Goal: Information Seeking & Learning: Learn about a topic

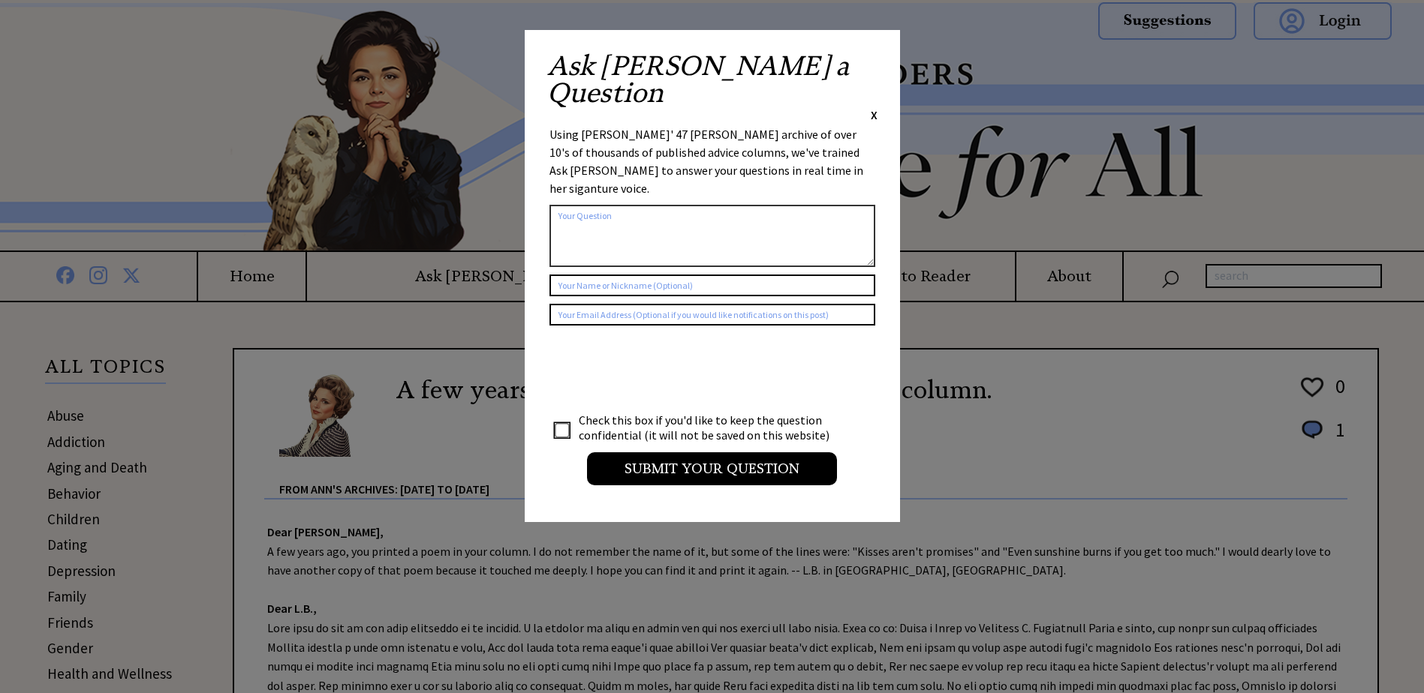
click at [874, 107] on span "X" at bounding box center [874, 114] width 7 height 15
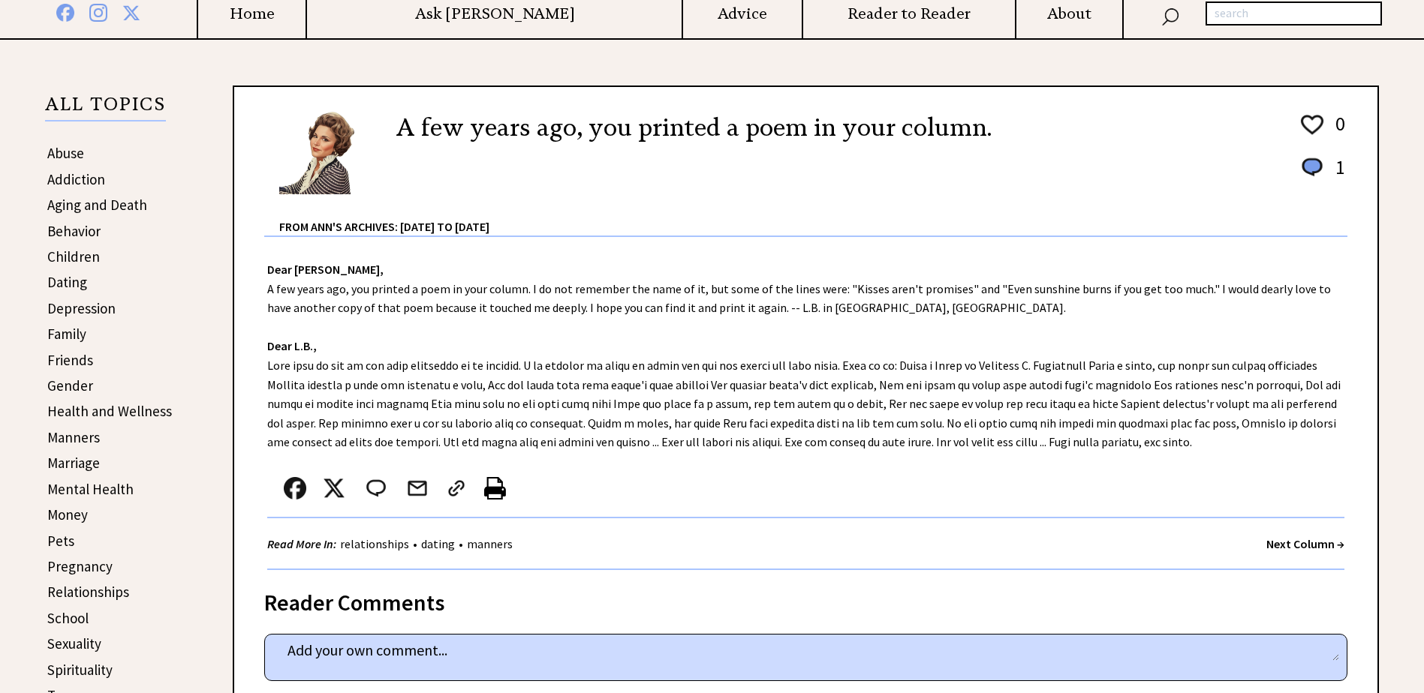
scroll to position [300, 0]
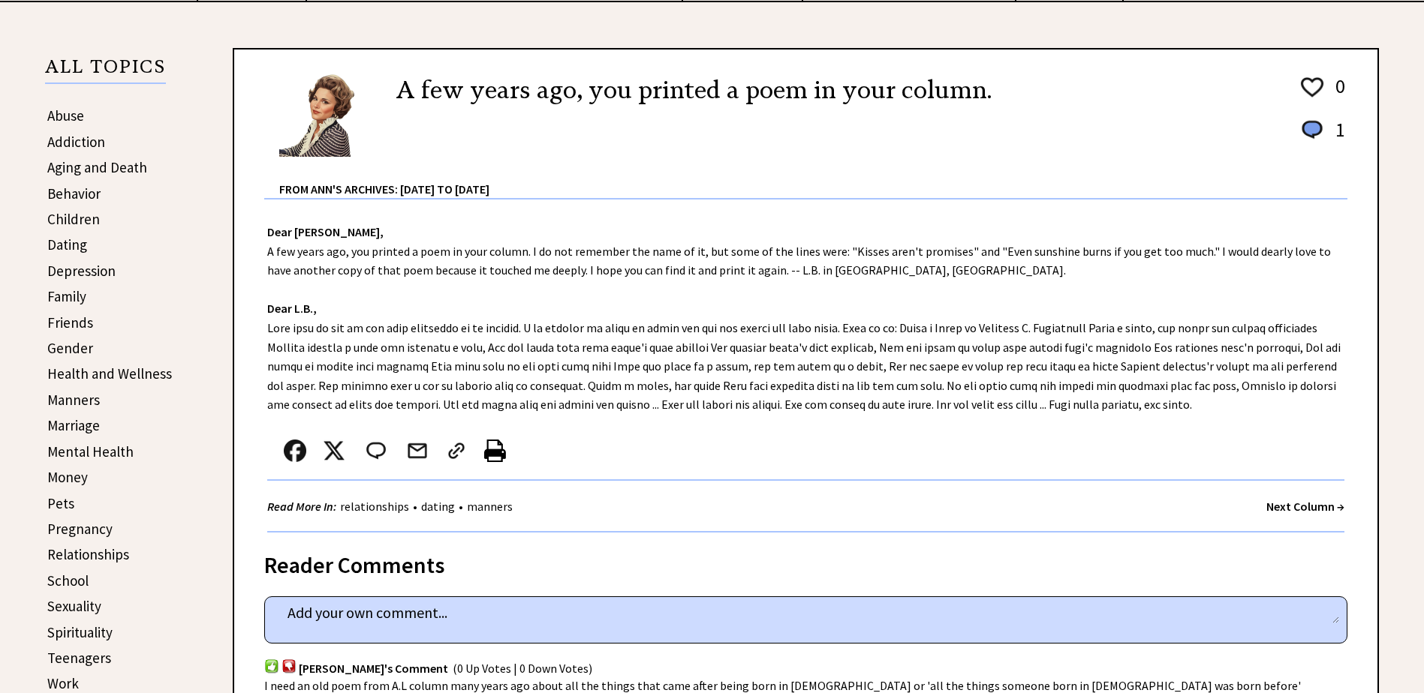
click at [1271, 502] on strong "Next Column →" at bounding box center [1305, 506] width 78 height 15
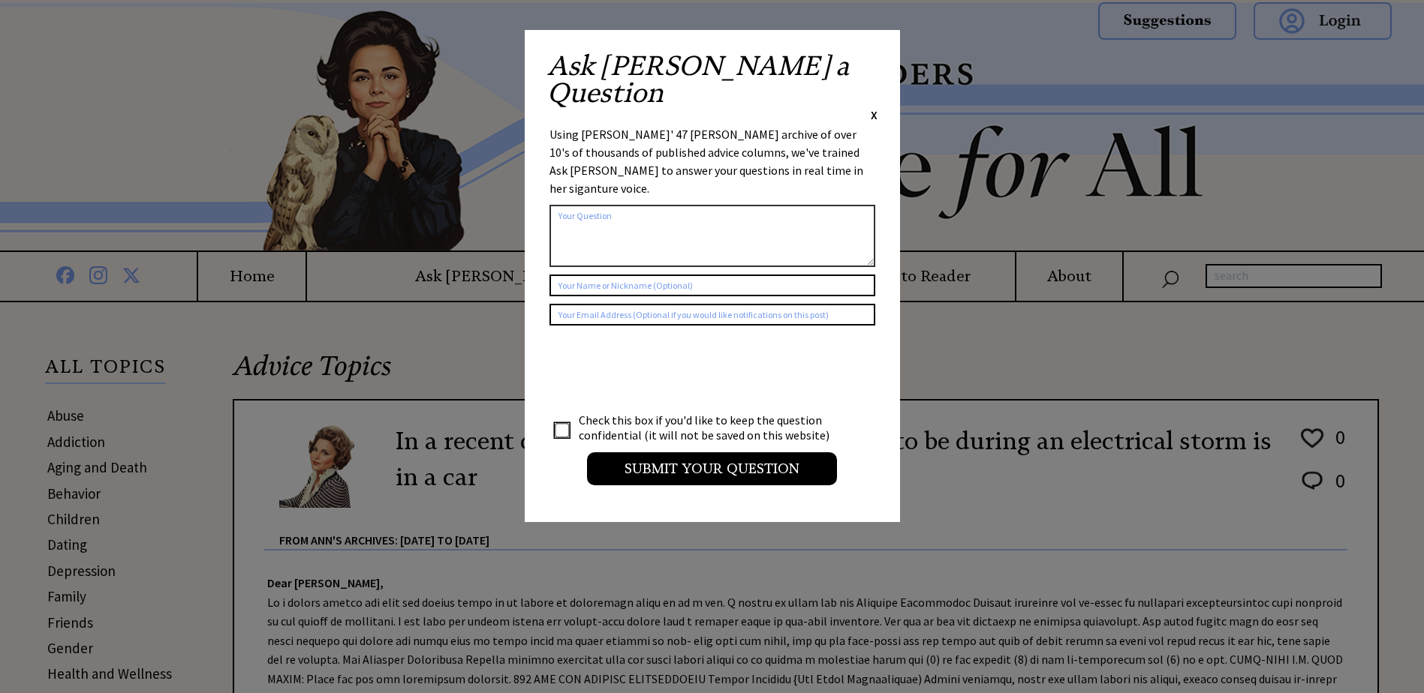
click at [871, 107] on span "X" at bounding box center [874, 114] width 7 height 15
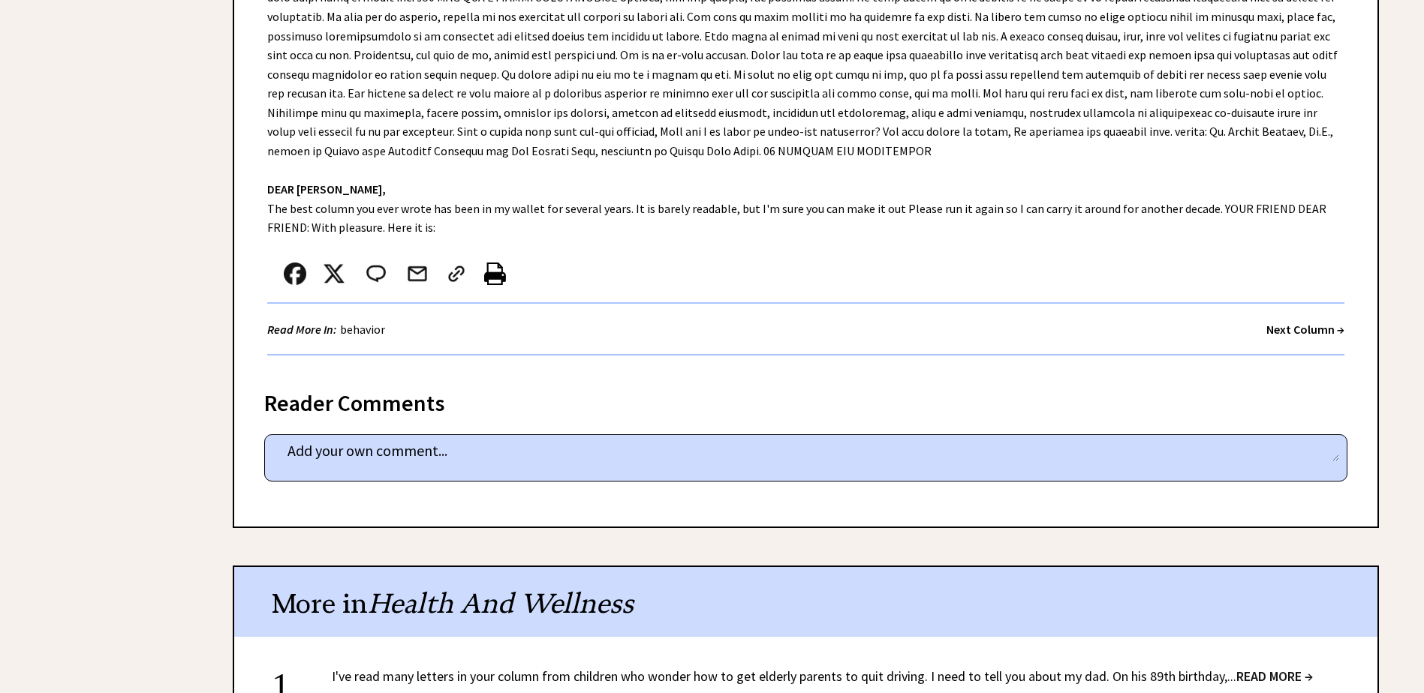
scroll to position [2327, 0]
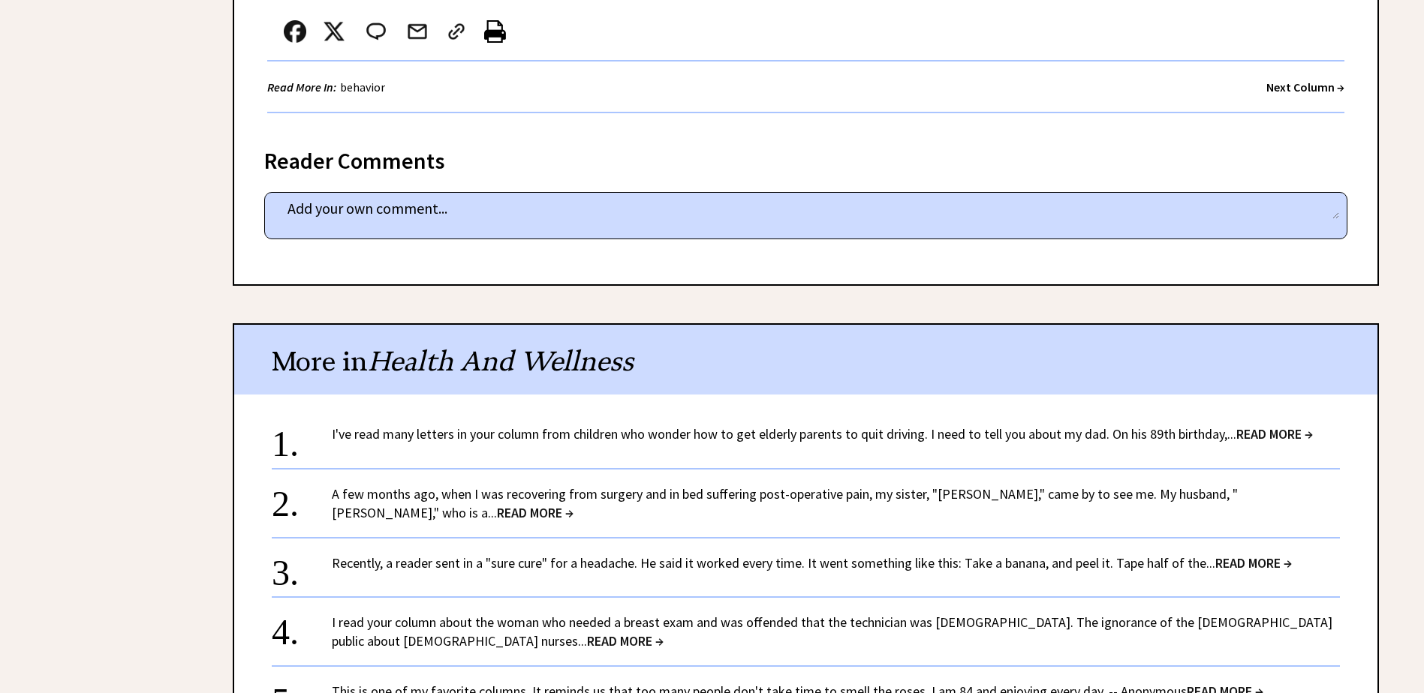
click at [1274, 80] on strong "Next Column →" at bounding box center [1305, 87] width 78 height 15
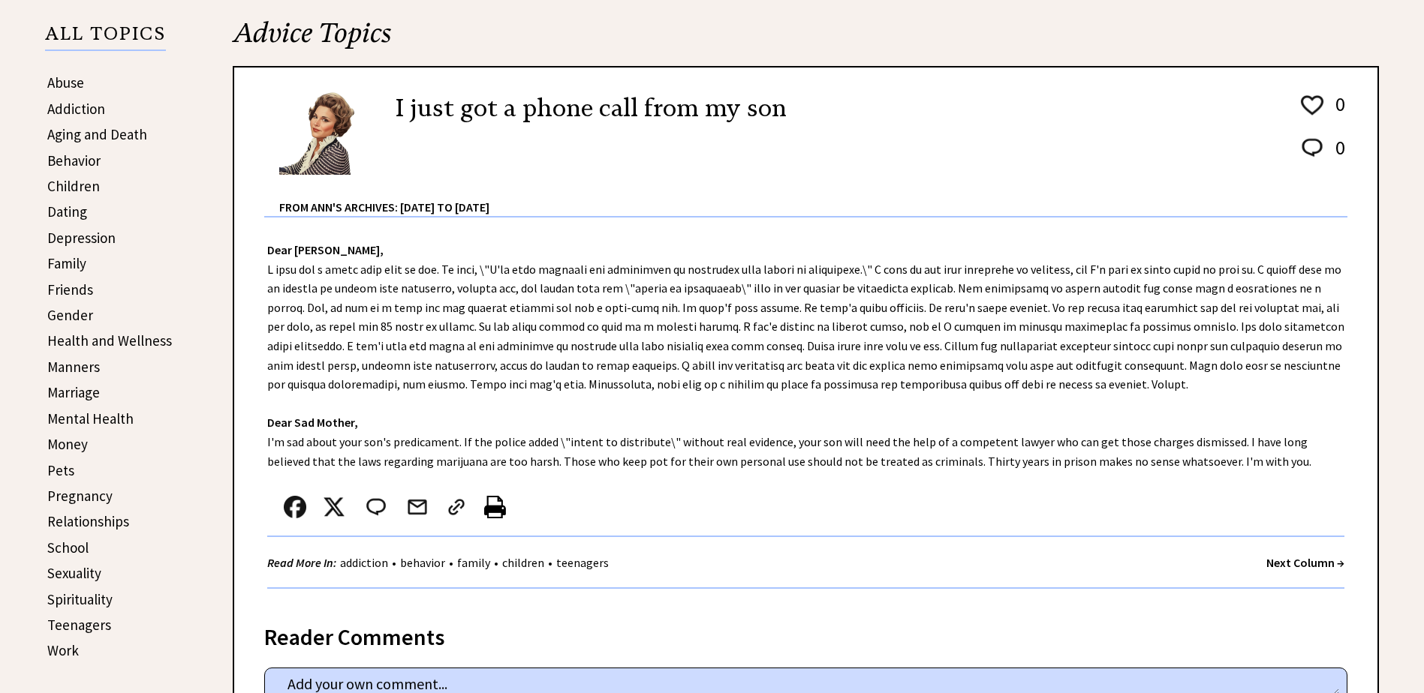
scroll to position [375, 0]
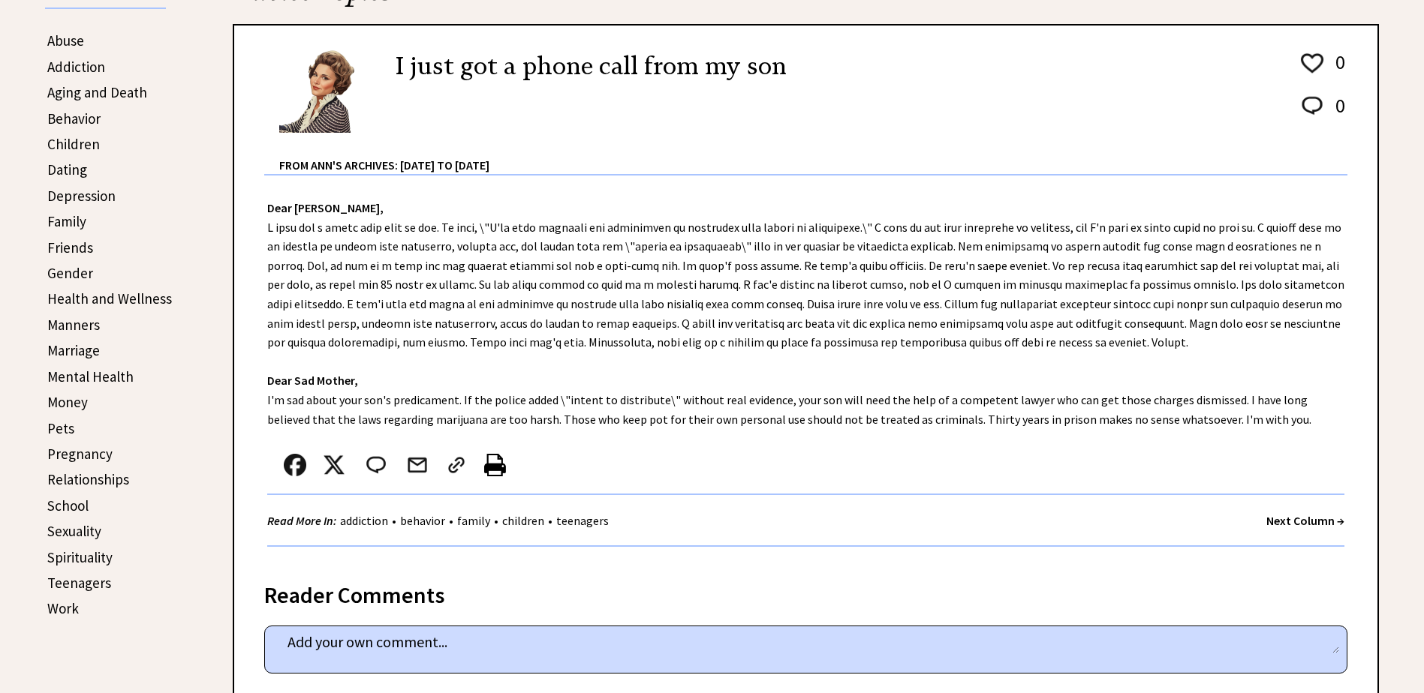
click at [64, 402] on link "Money" at bounding box center [67, 402] width 41 height 18
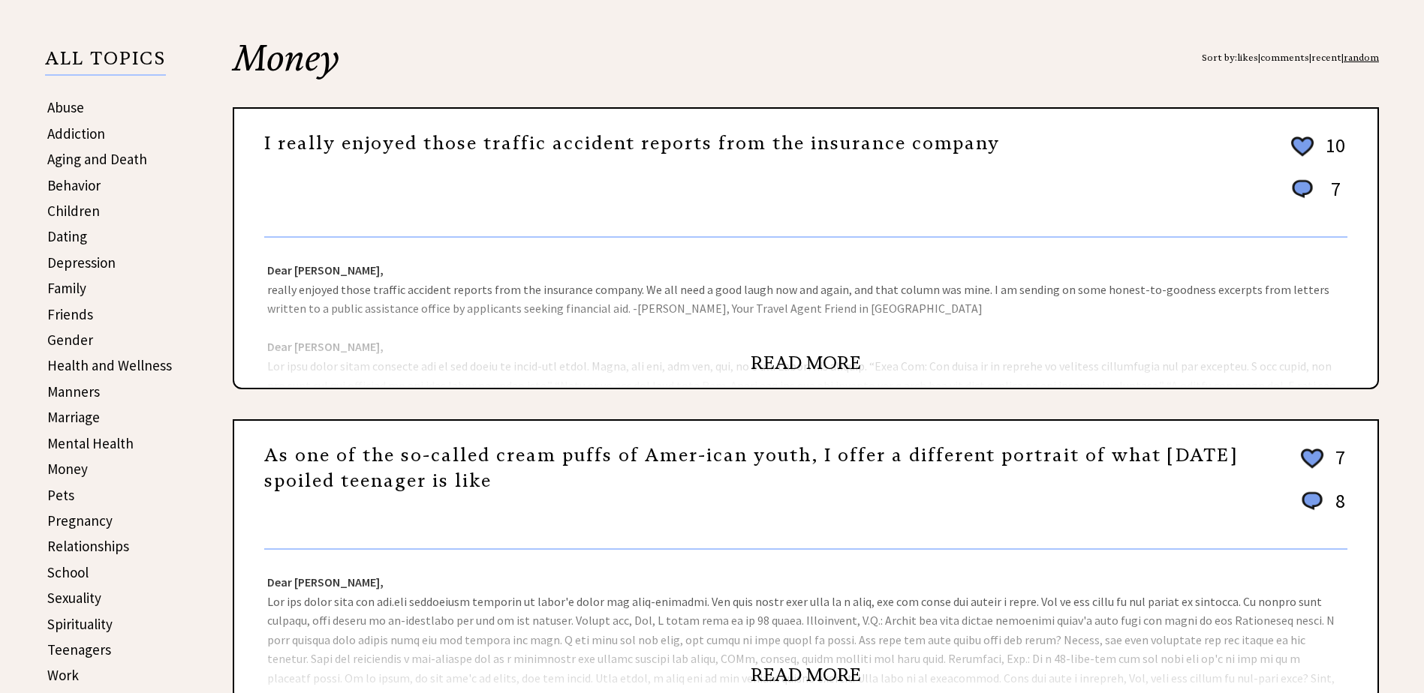
scroll to position [300, 0]
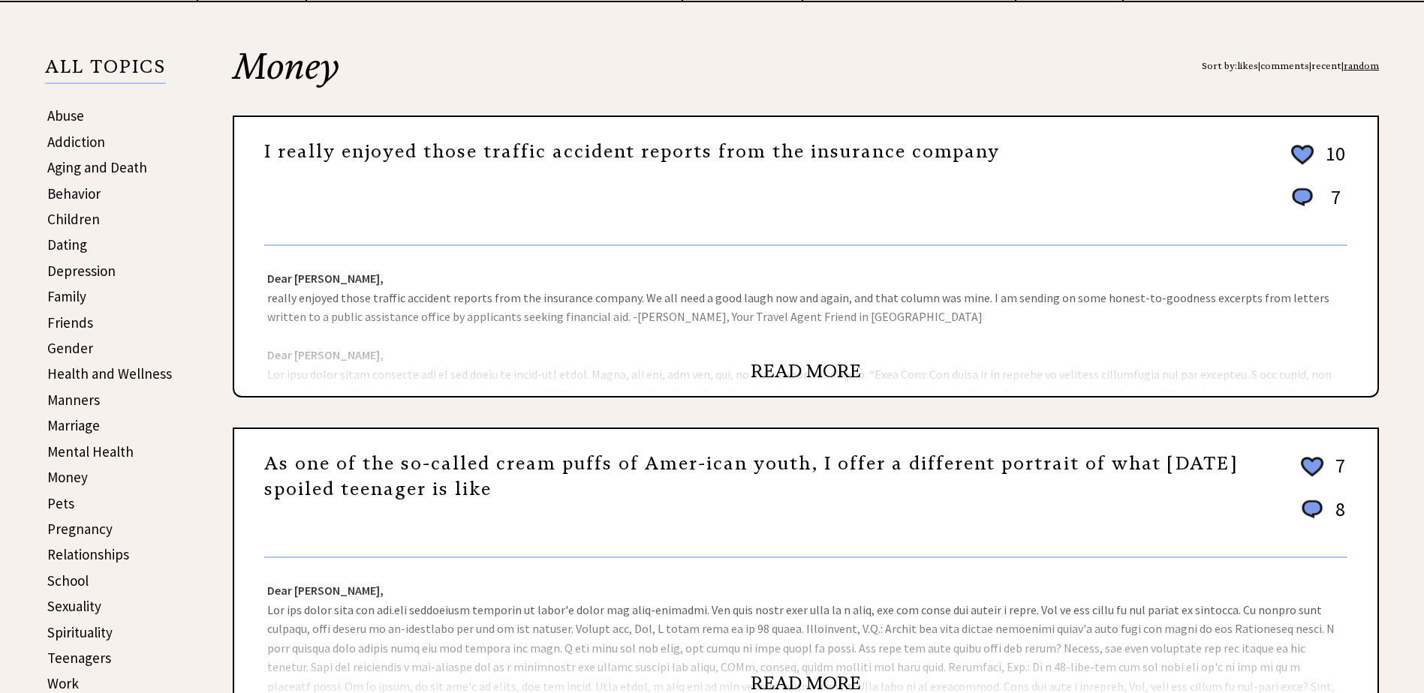
click at [796, 371] on link "READ MORE" at bounding box center [805, 371] width 110 height 23
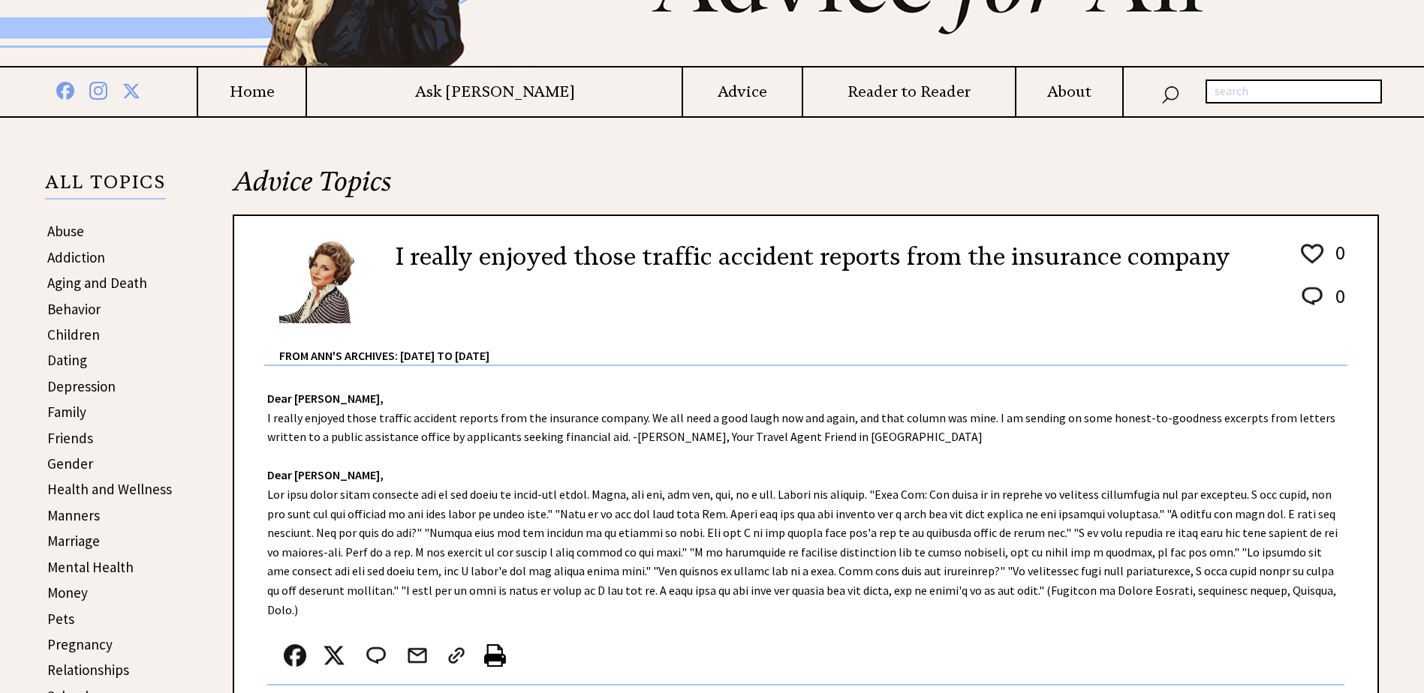
scroll to position [300, 0]
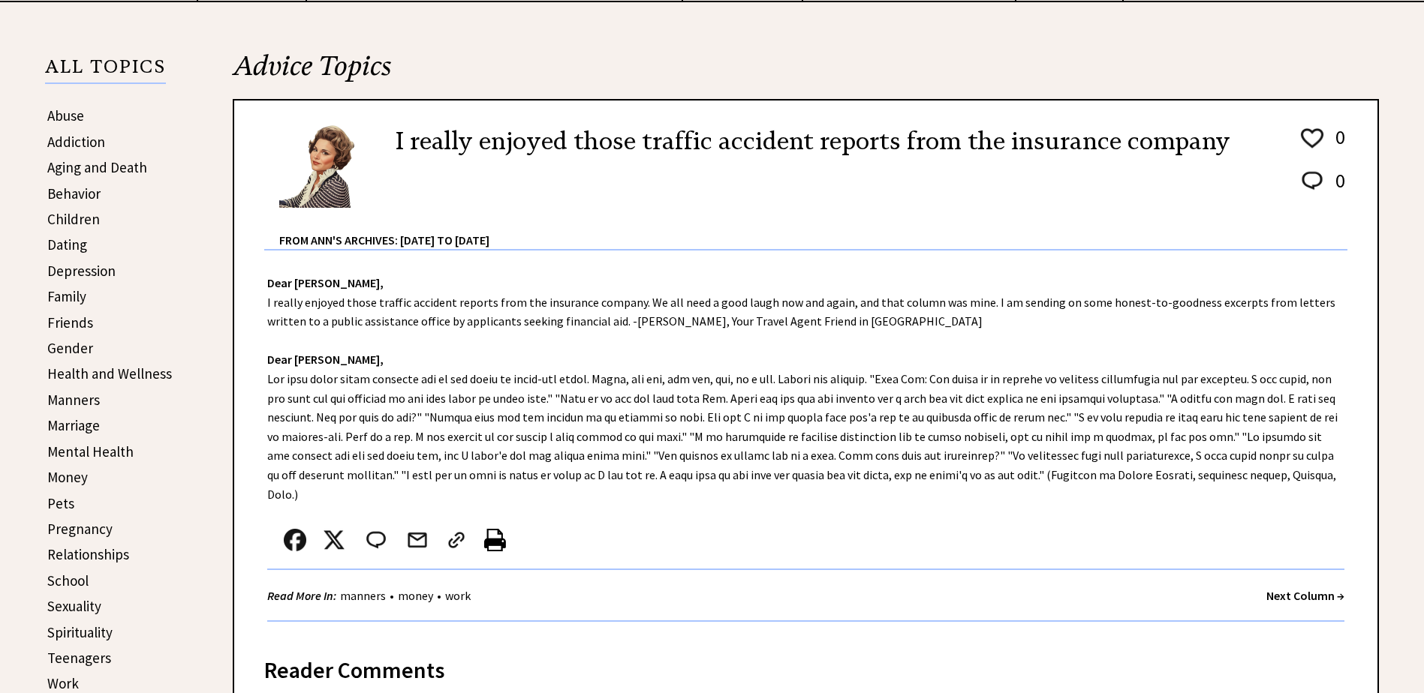
click at [1277, 588] on strong "Next Column →" at bounding box center [1305, 595] width 78 height 15
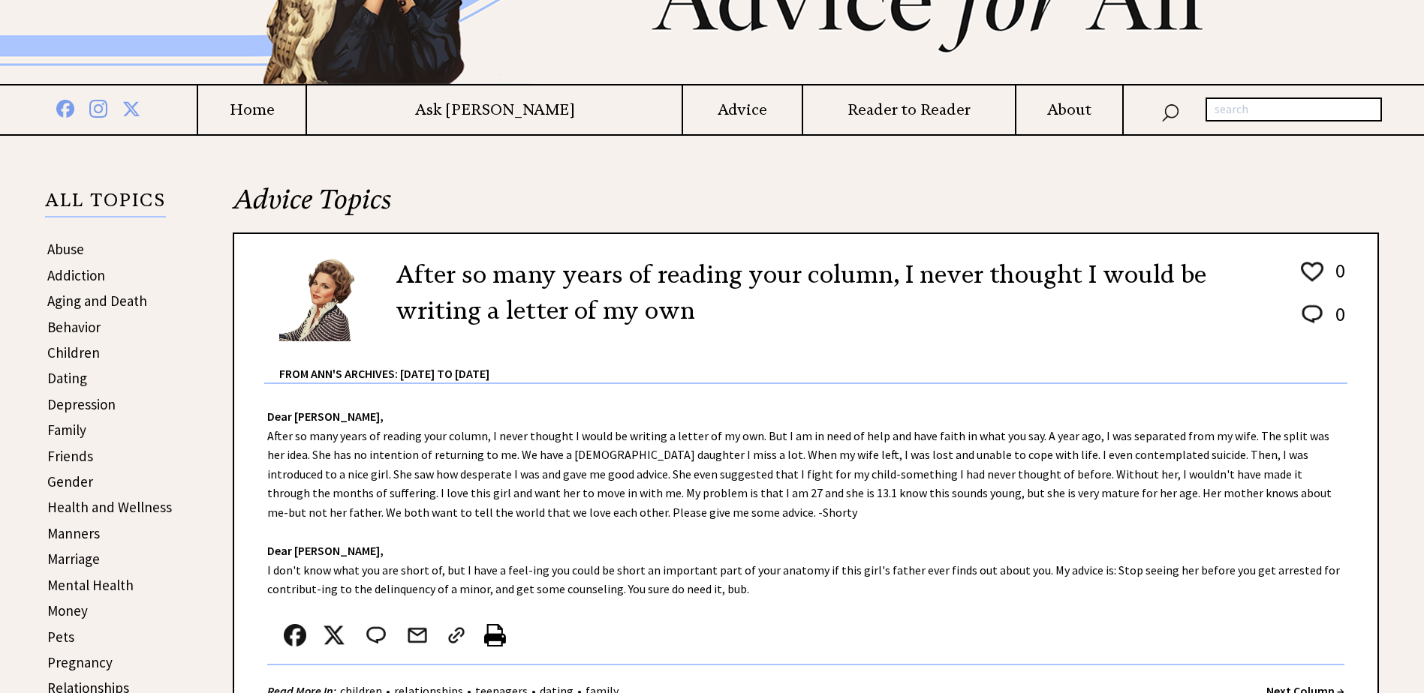
scroll to position [225, 0]
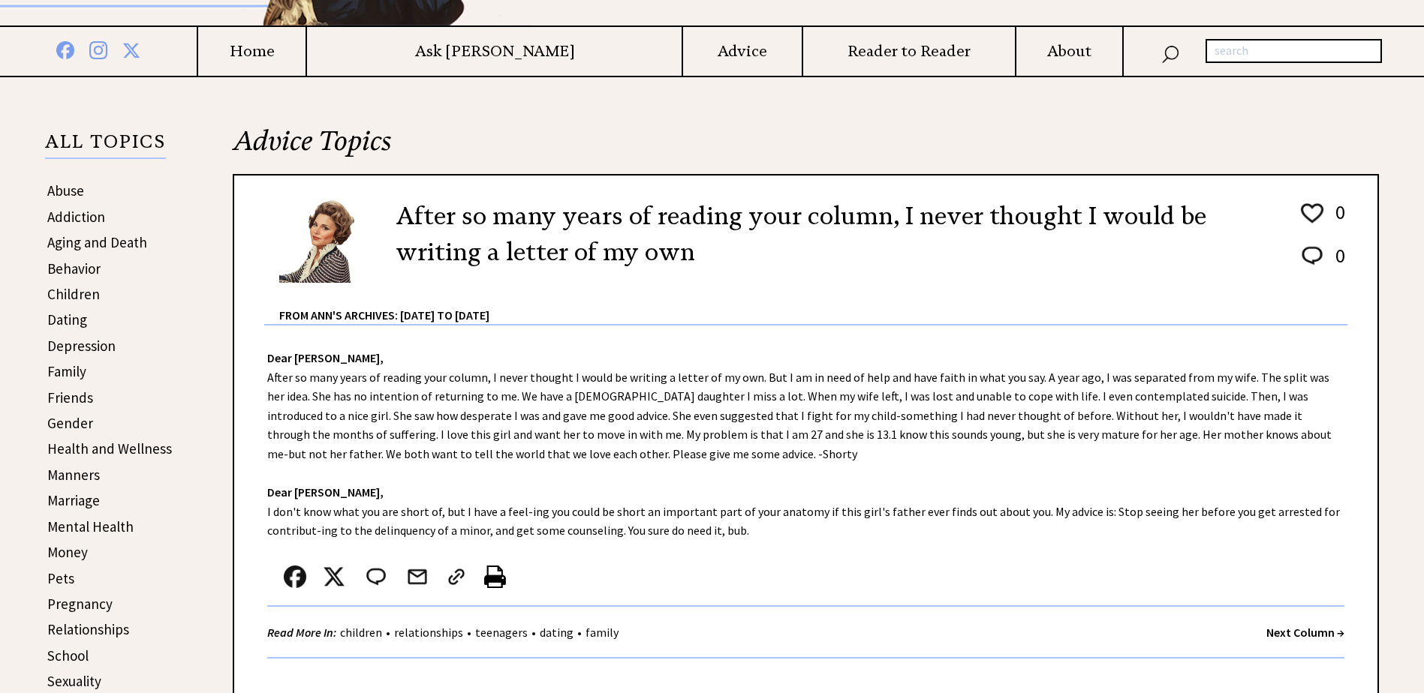
click at [1280, 635] on strong "Next Column →" at bounding box center [1305, 632] width 78 height 15
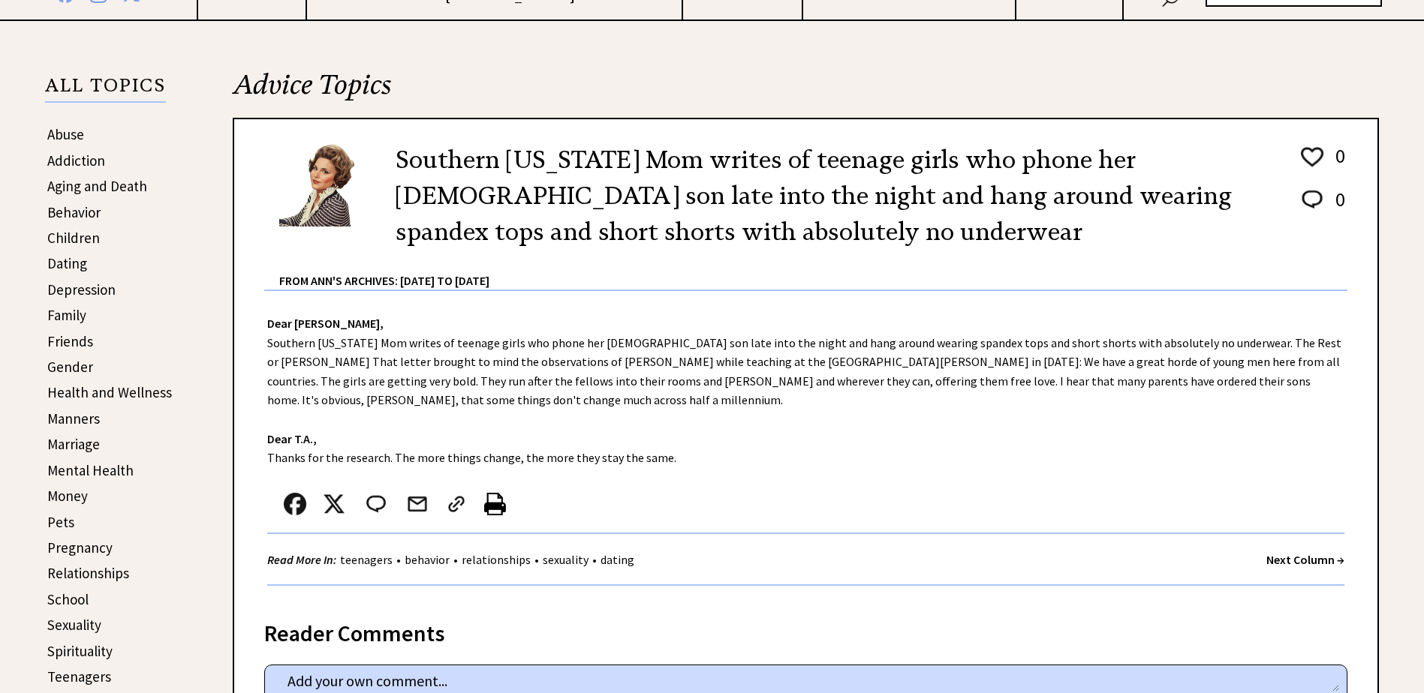
scroll to position [300, 0]
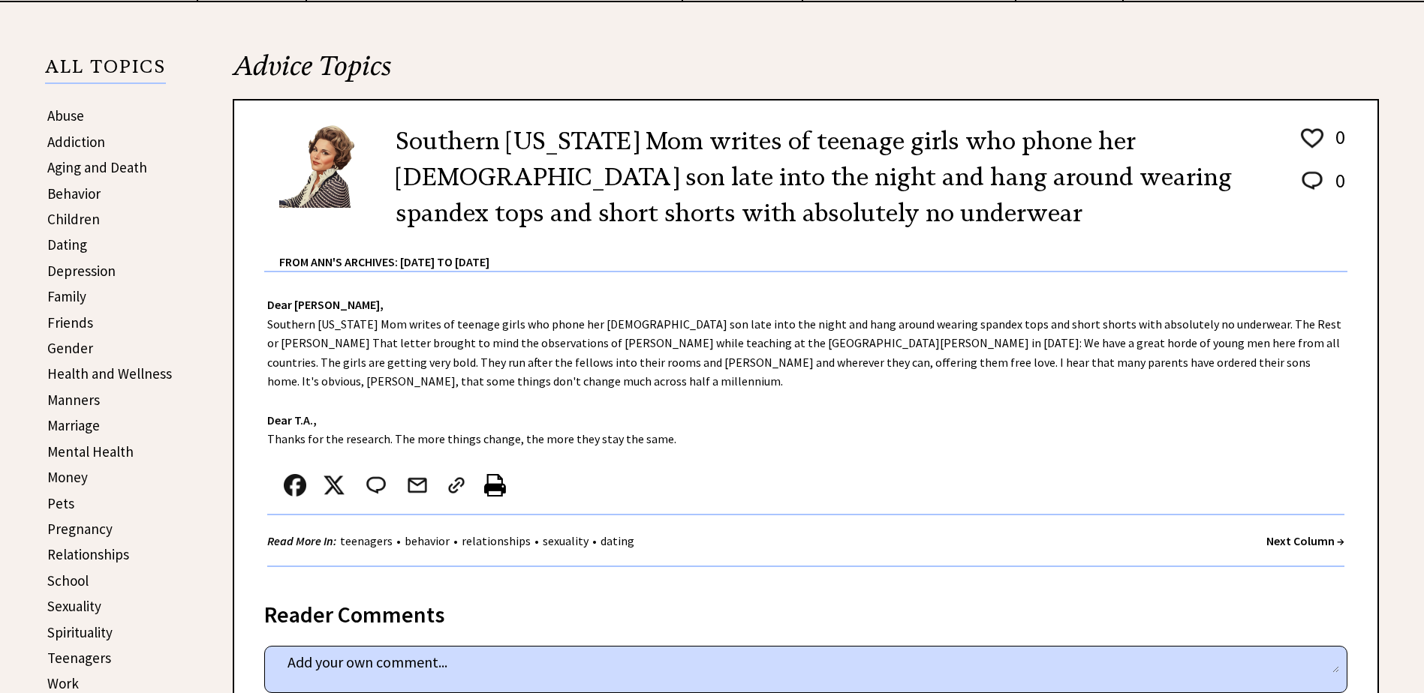
click at [1283, 542] on strong "Next Column →" at bounding box center [1305, 541] width 78 height 15
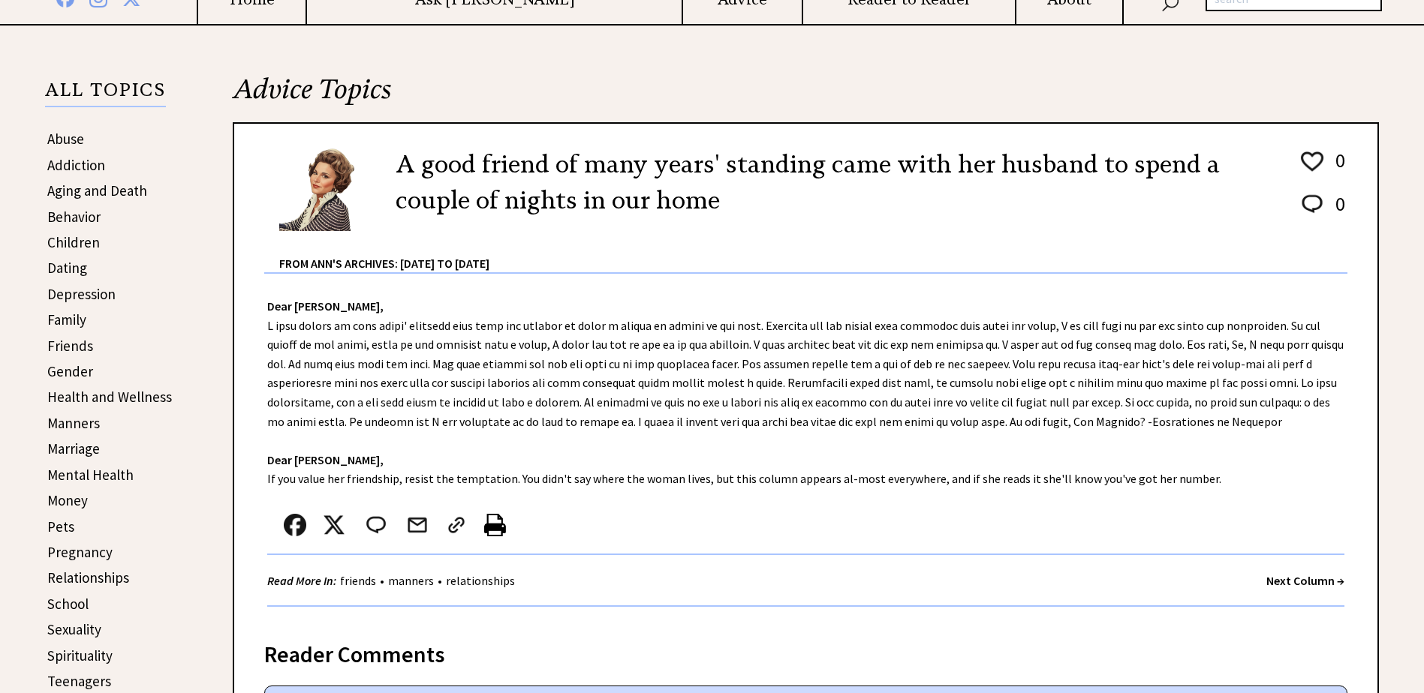
scroll to position [300, 0]
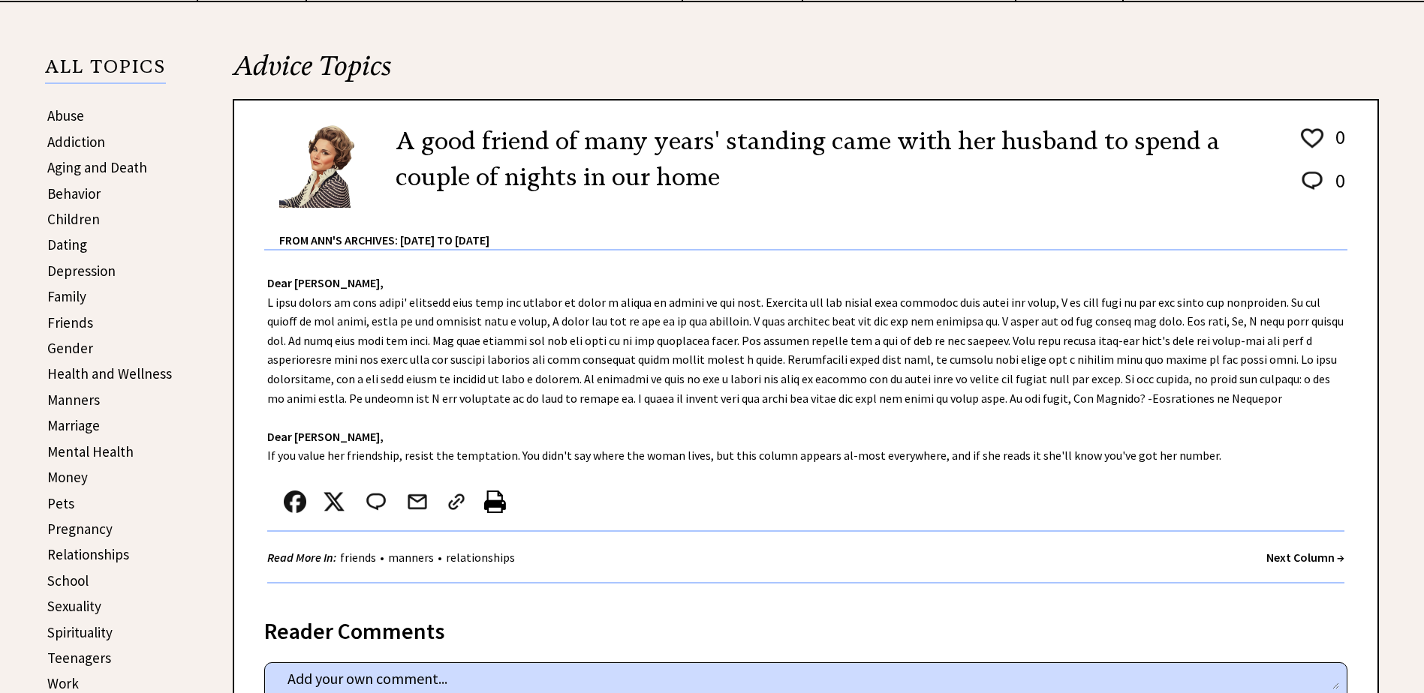
click at [1277, 559] on strong "Next Column →" at bounding box center [1305, 557] width 78 height 15
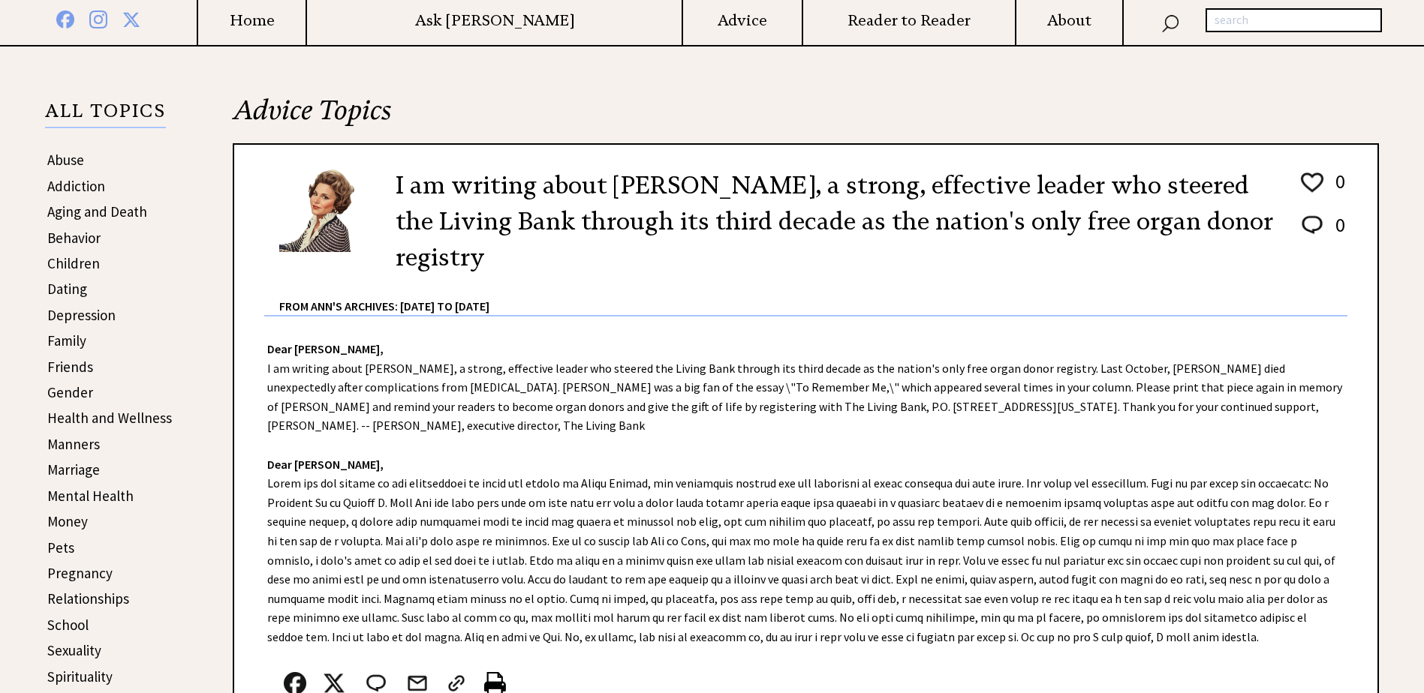
scroll to position [300, 0]
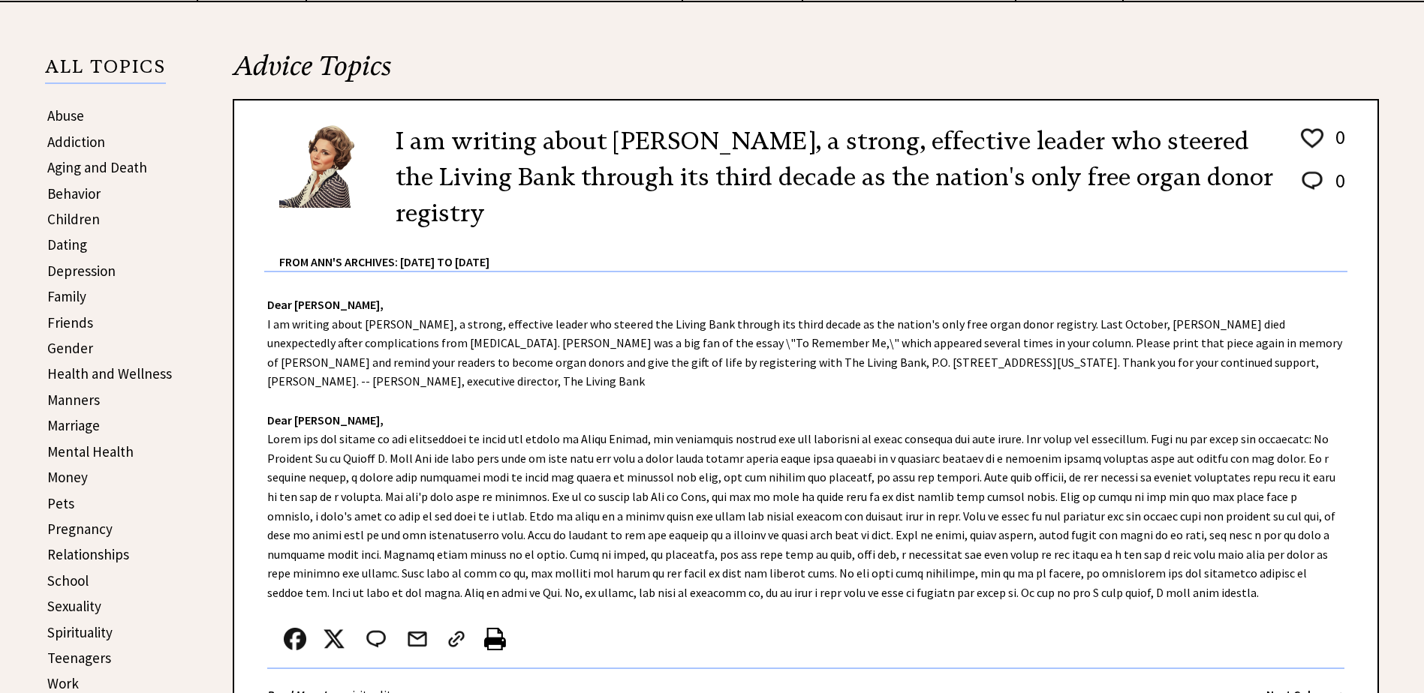
click at [1276, 687] on strong "Next Column →" at bounding box center [1305, 694] width 78 height 15
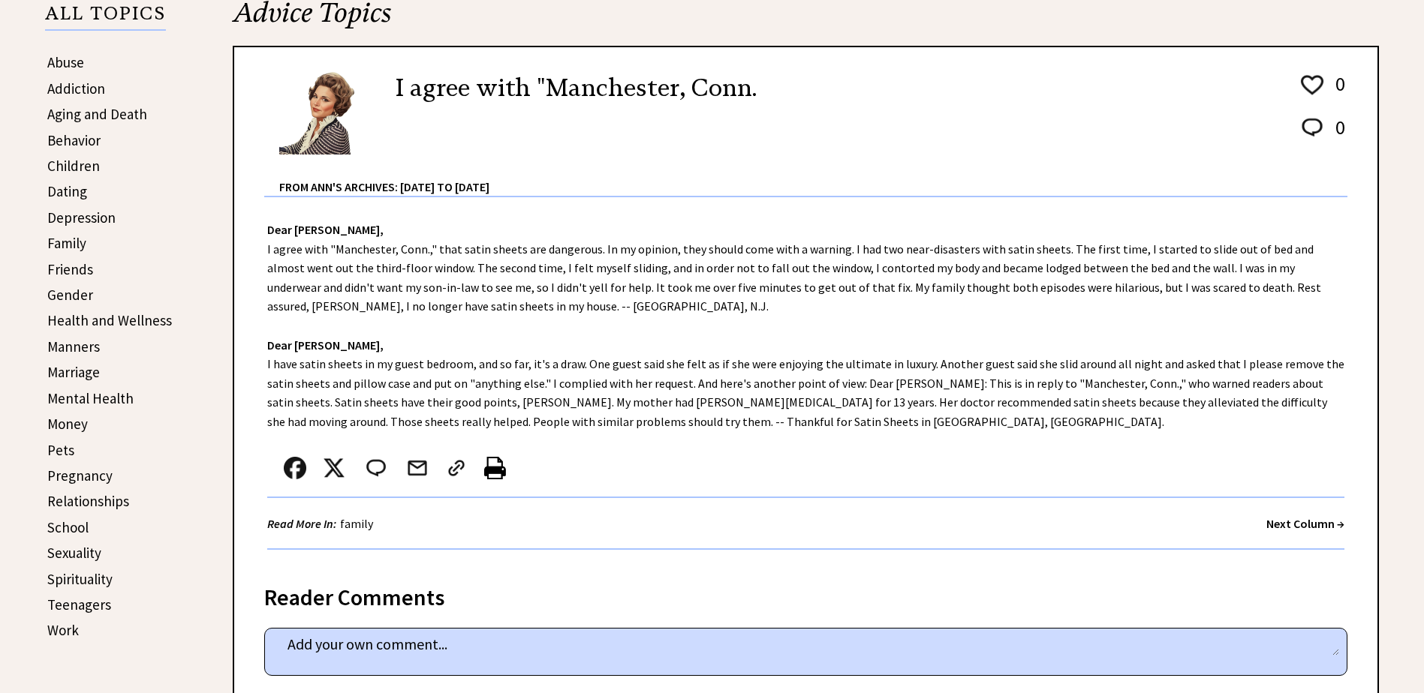
scroll to position [375, 0]
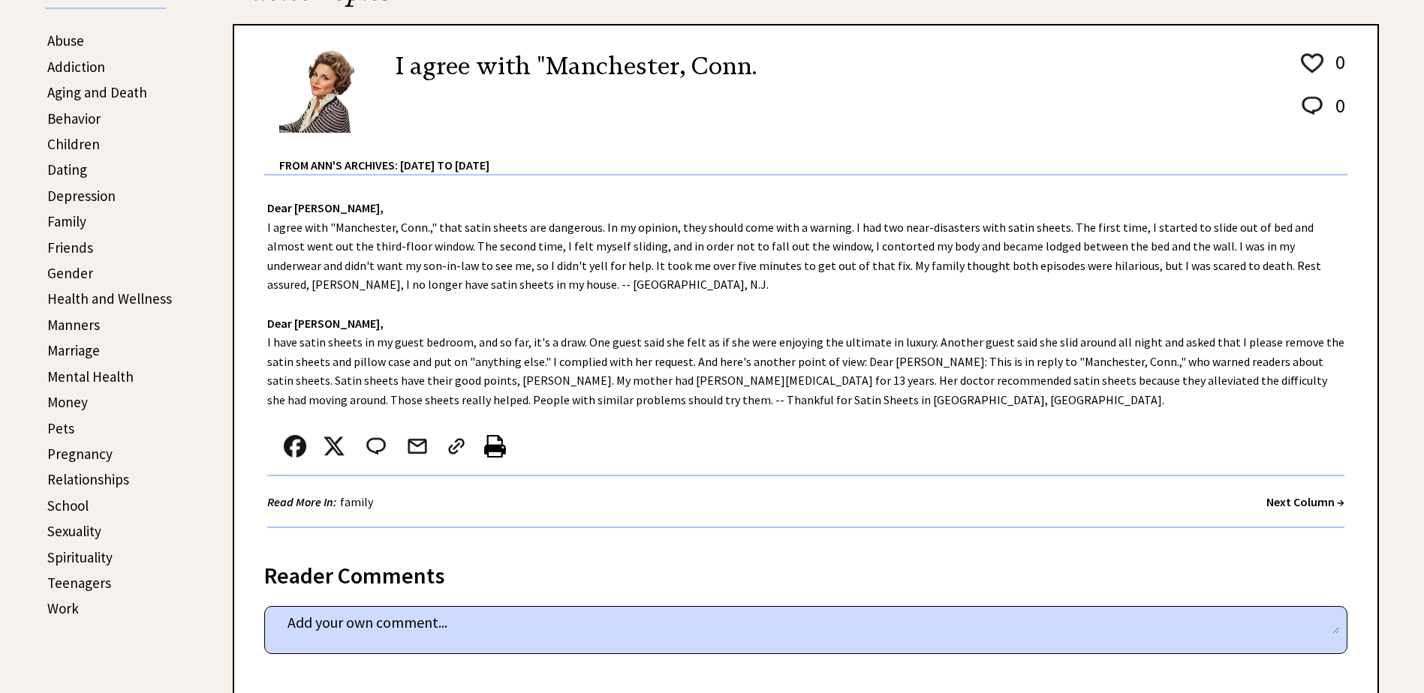
click at [1293, 501] on strong "Next Column →" at bounding box center [1305, 502] width 78 height 15
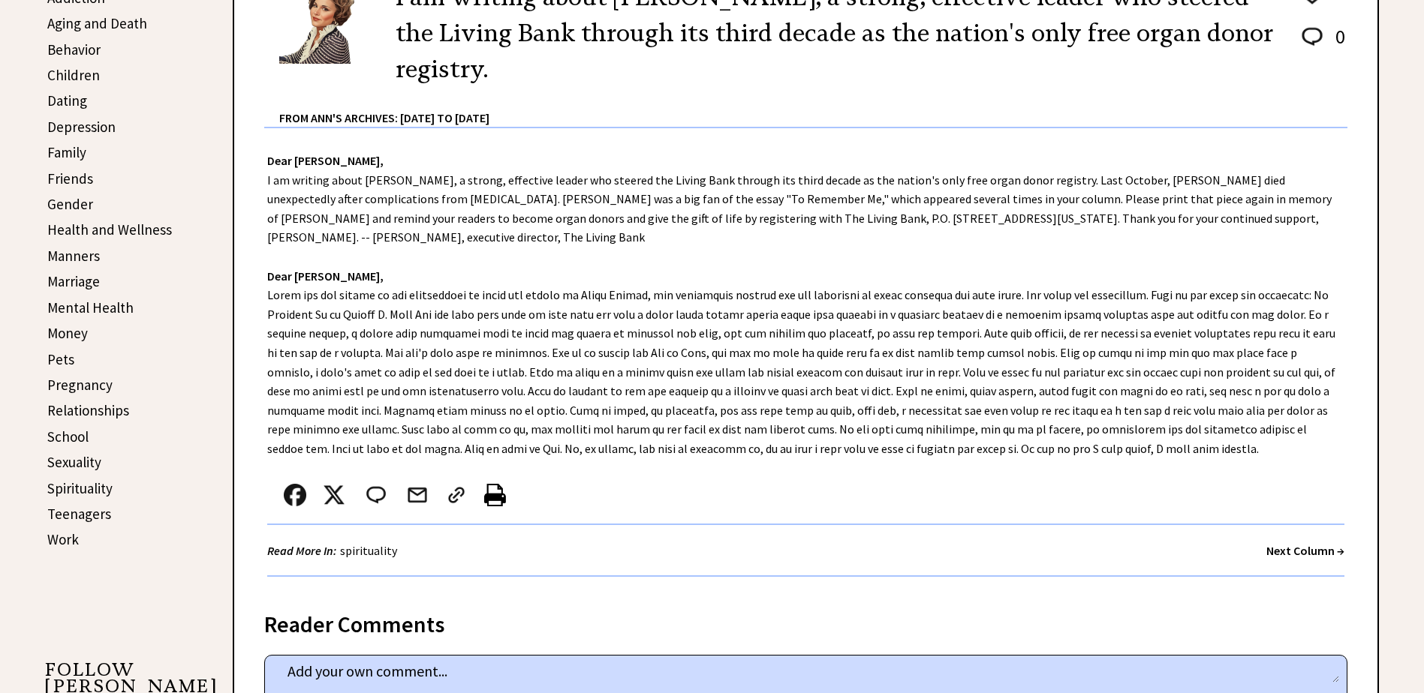
scroll to position [450, 0]
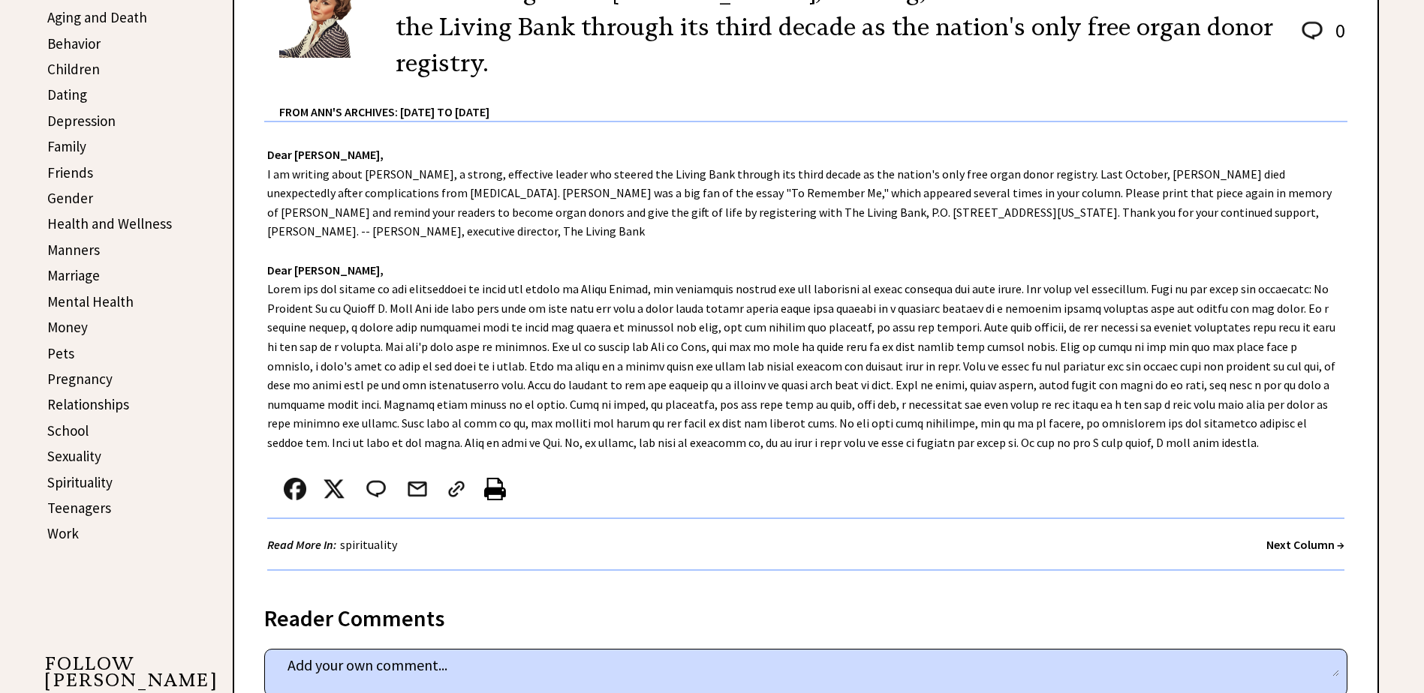
click at [62, 329] on link "Money" at bounding box center [67, 327] width 41 height 18
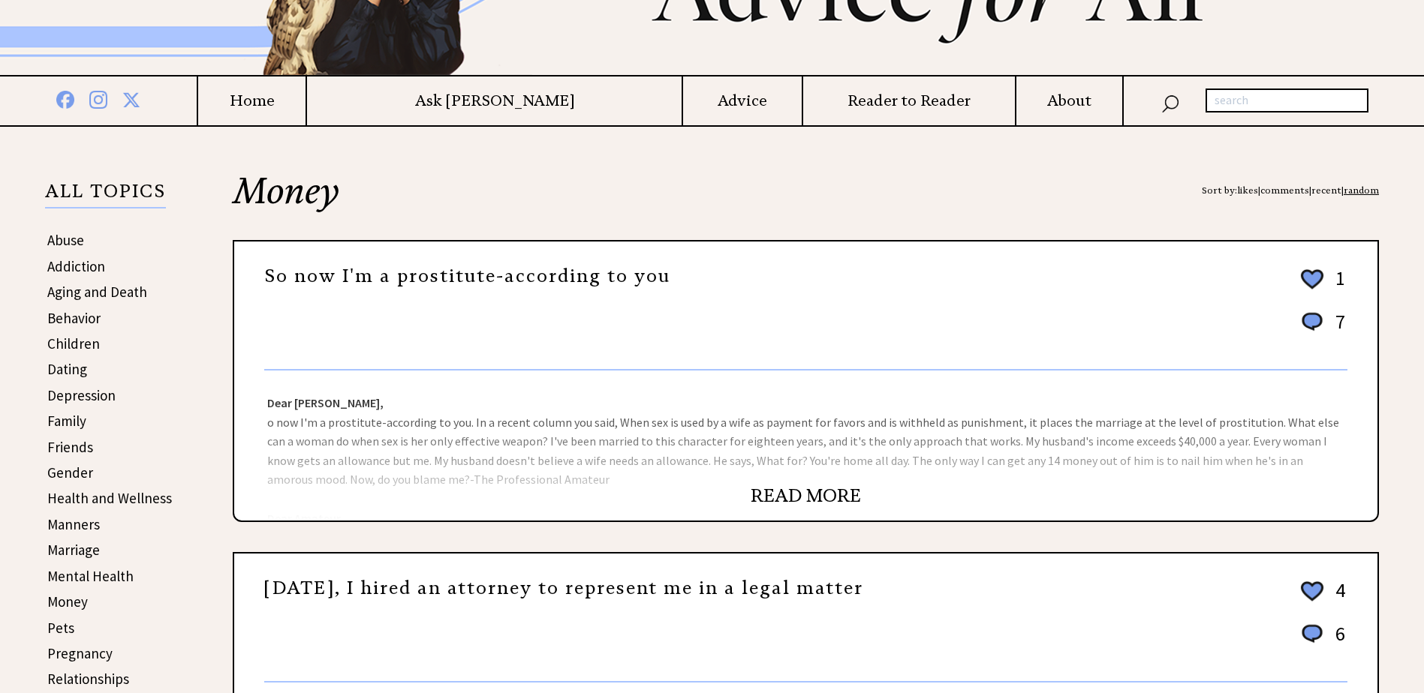
scroll to position [300, 0]
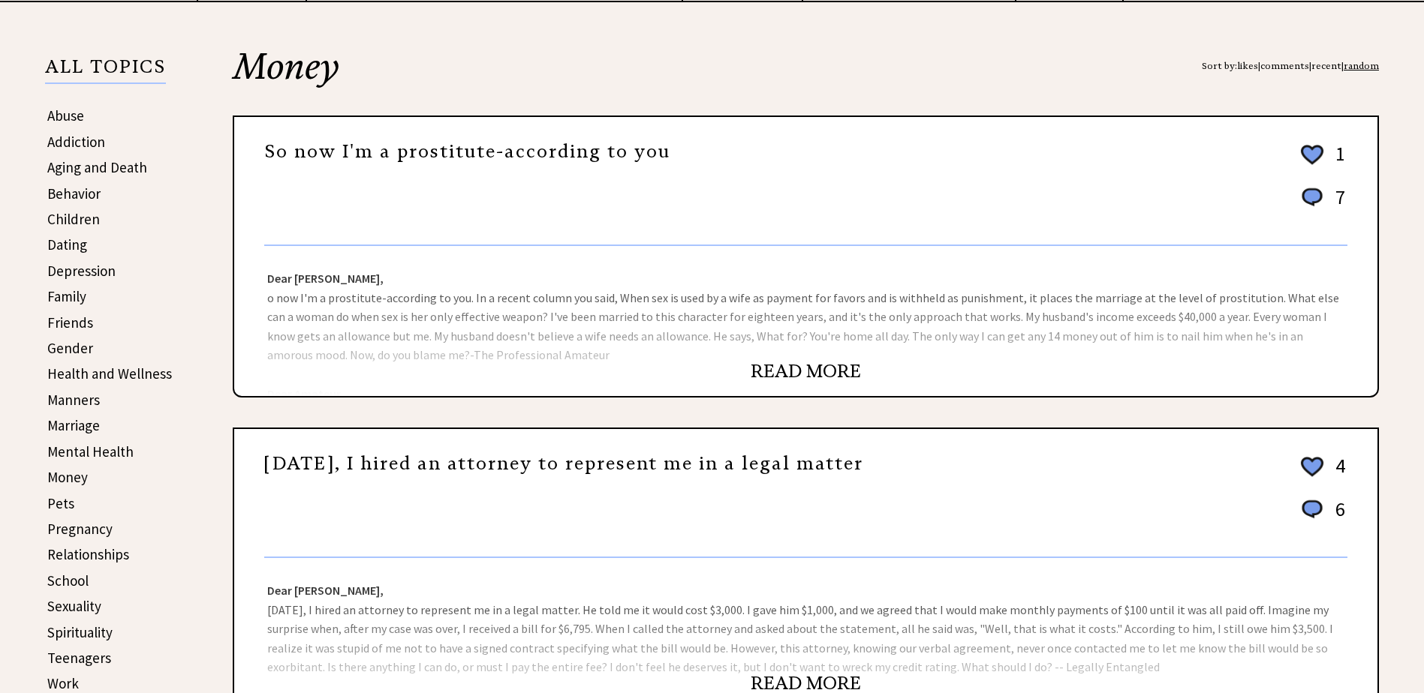
click at [805, 370] on link "READ MORE" at bounding box center [805, 371] width 110 height 23
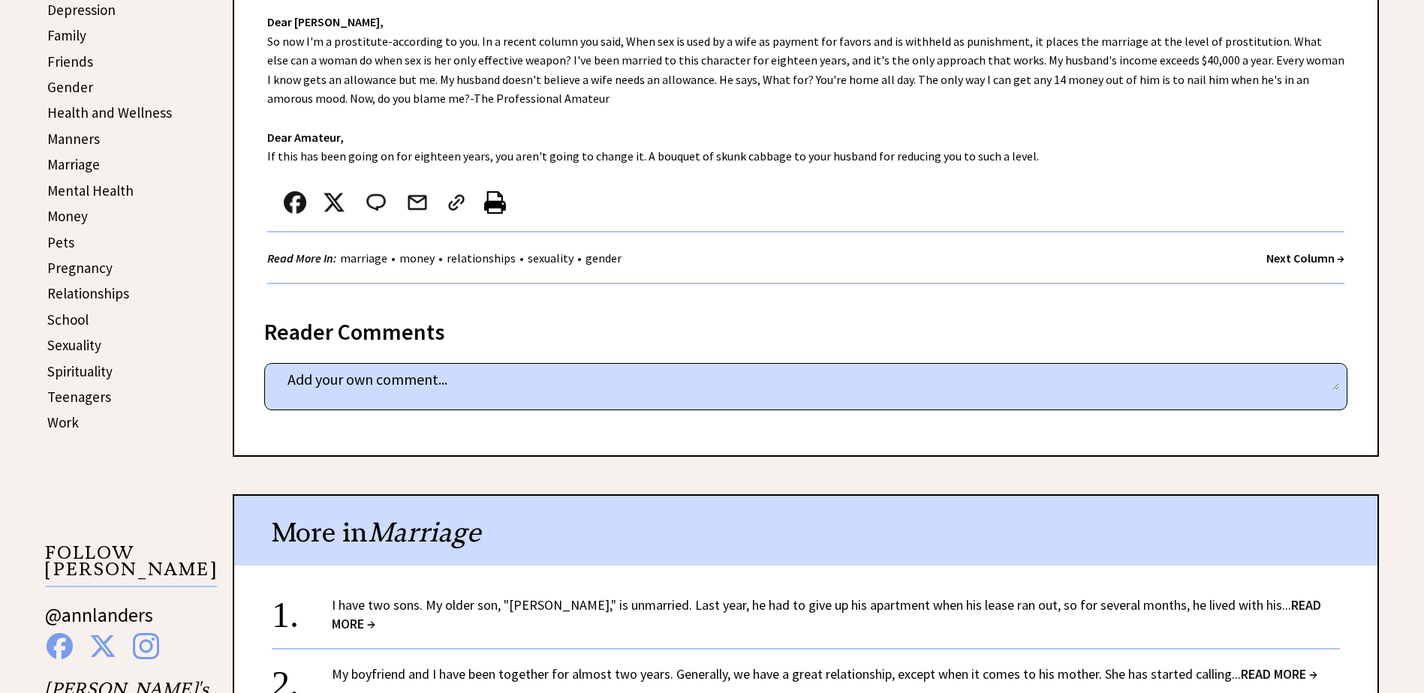
scroll to position [600, 0]
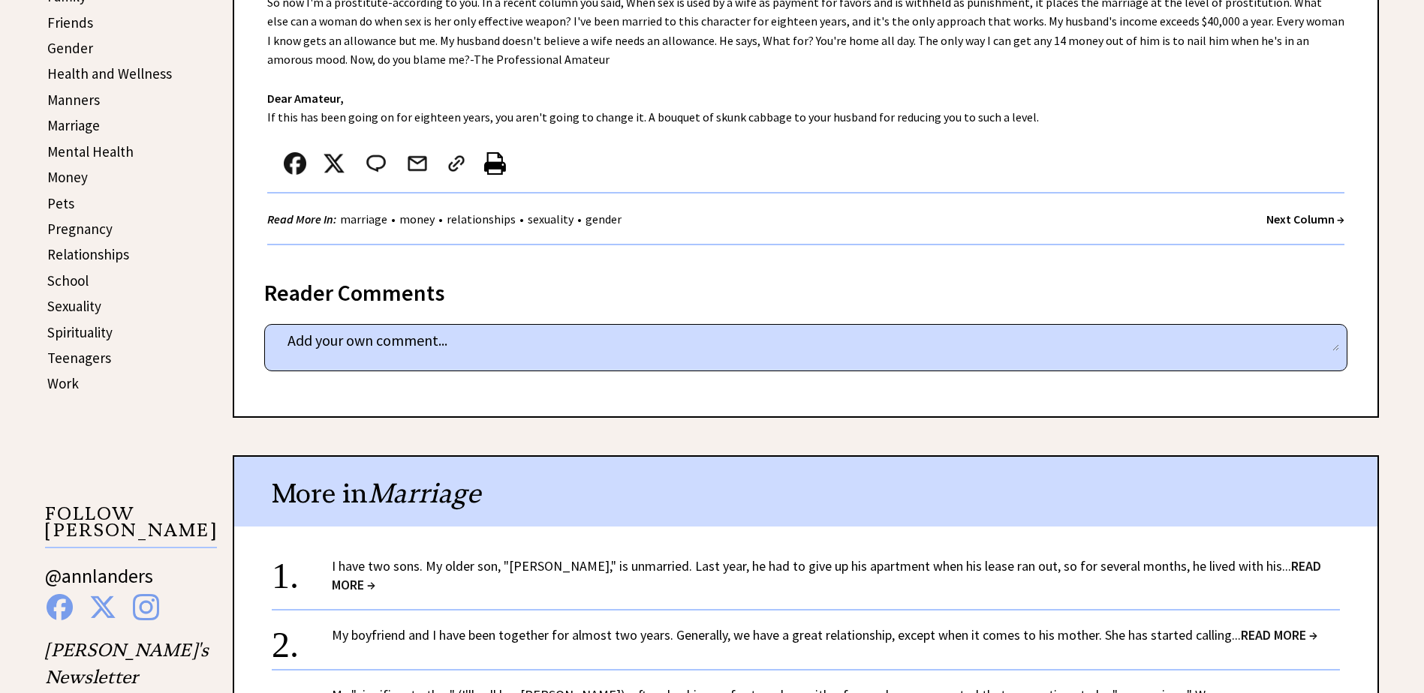
click at [1257, 561] on span "READ MORE →" at bounding box center [826, 576] width 989 height 36
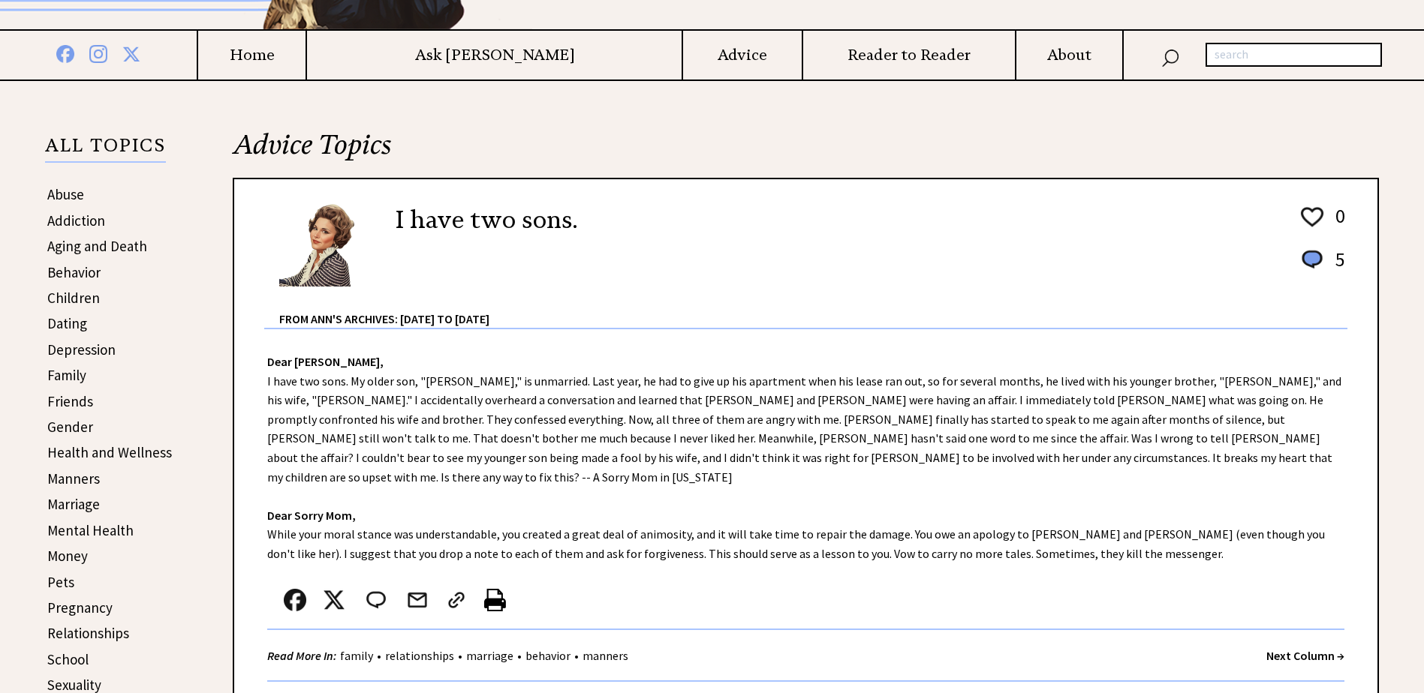
scroll to position [225, 0]
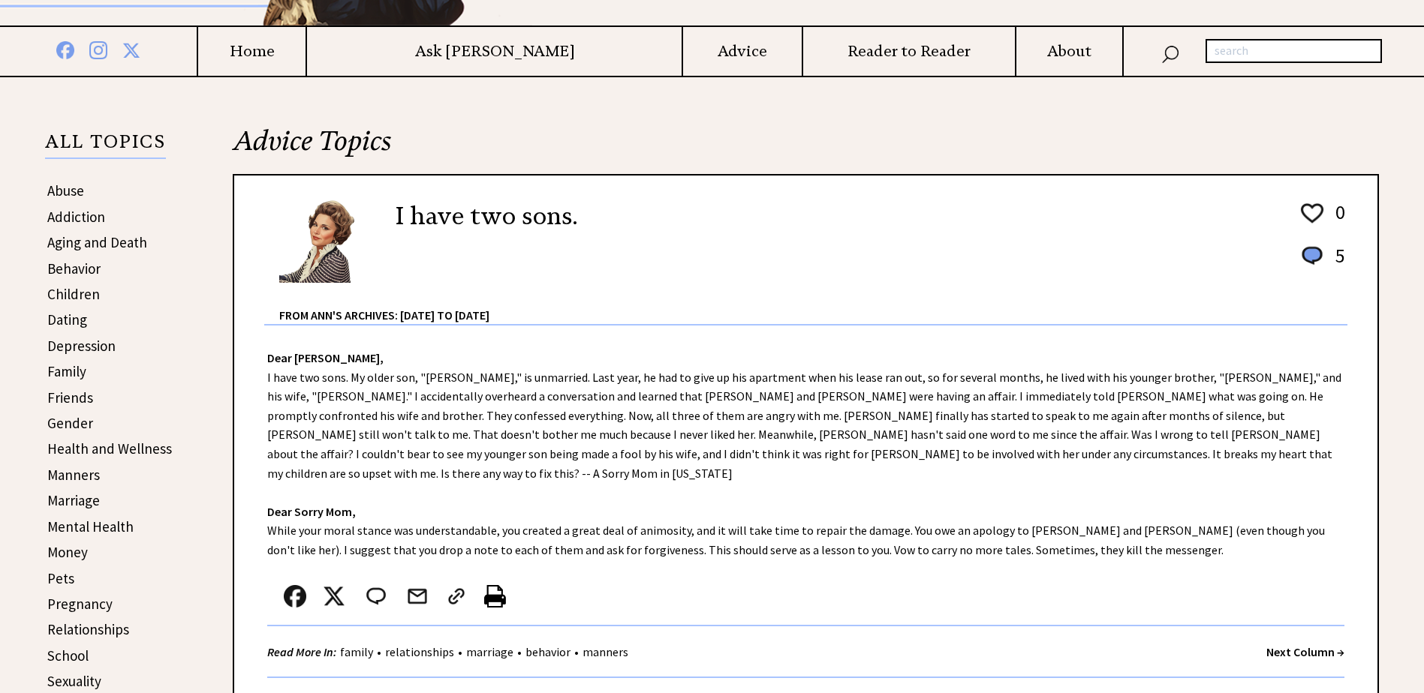
click at [69, 295] on link "Children" at bounding box center [73, 294] width 53 height 18
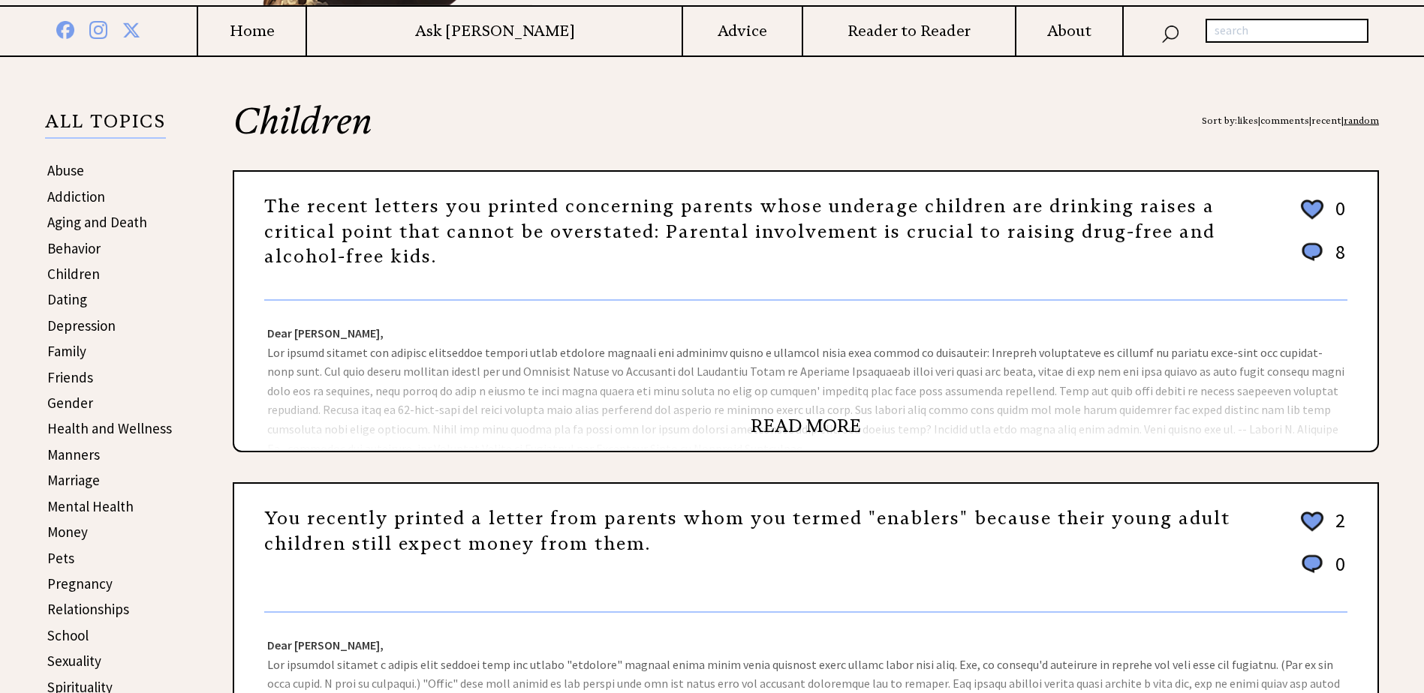
scroll to position [375, 0]
